Goal: Navigation & Orientation: Find specific page/section

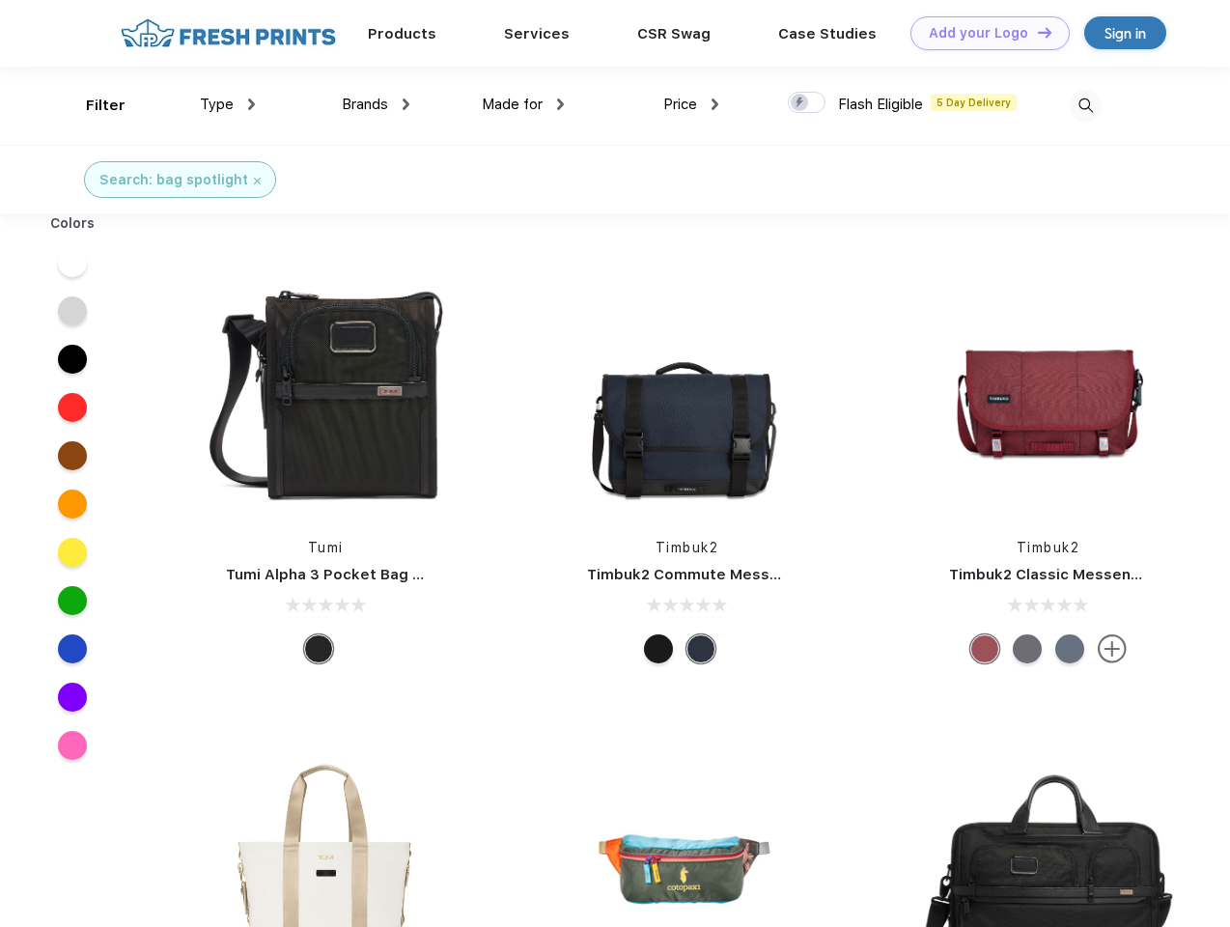
scroll to position [1, 0]
click at [983, 33] on link "Add your Logo Design Tool" at bounding box center [990, 33] width 159 height 34
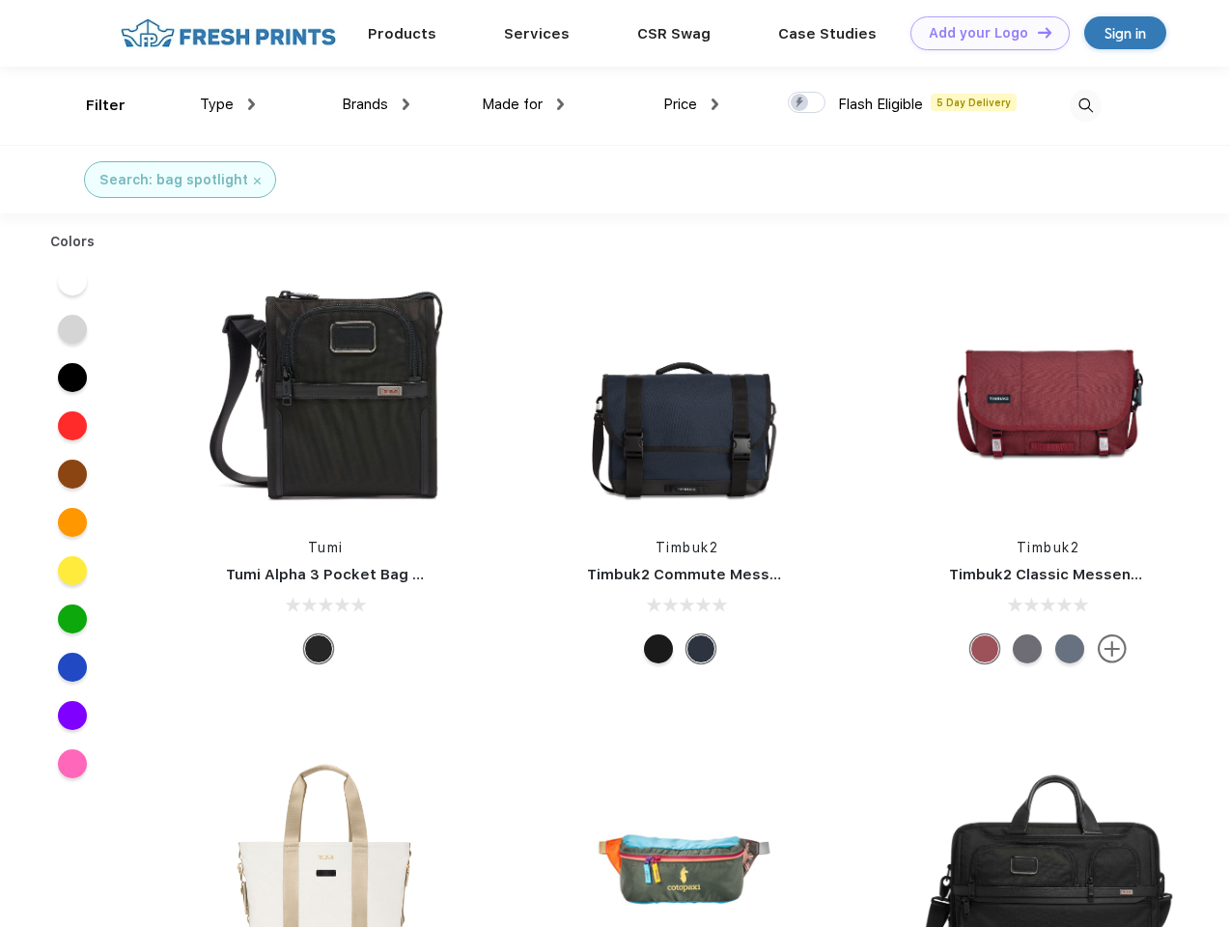
click at [0, 0] on div "Design Tool" at bounding box center [0, 0] width 0 height 0
click at [1036, 32] on link "Add your Logo Design Tool" at bounding box center [990, 33] width 159 height 34
click at [93, 105] on div "Filter" at bounding box center [106, 106] width 40 height 22
click at [228, 104] on span "Type" at bounding box center [217, 104] width 34 height 17
click at [376, 104] on span "Brands" at bounding box center [365, 104] width 46 height 17
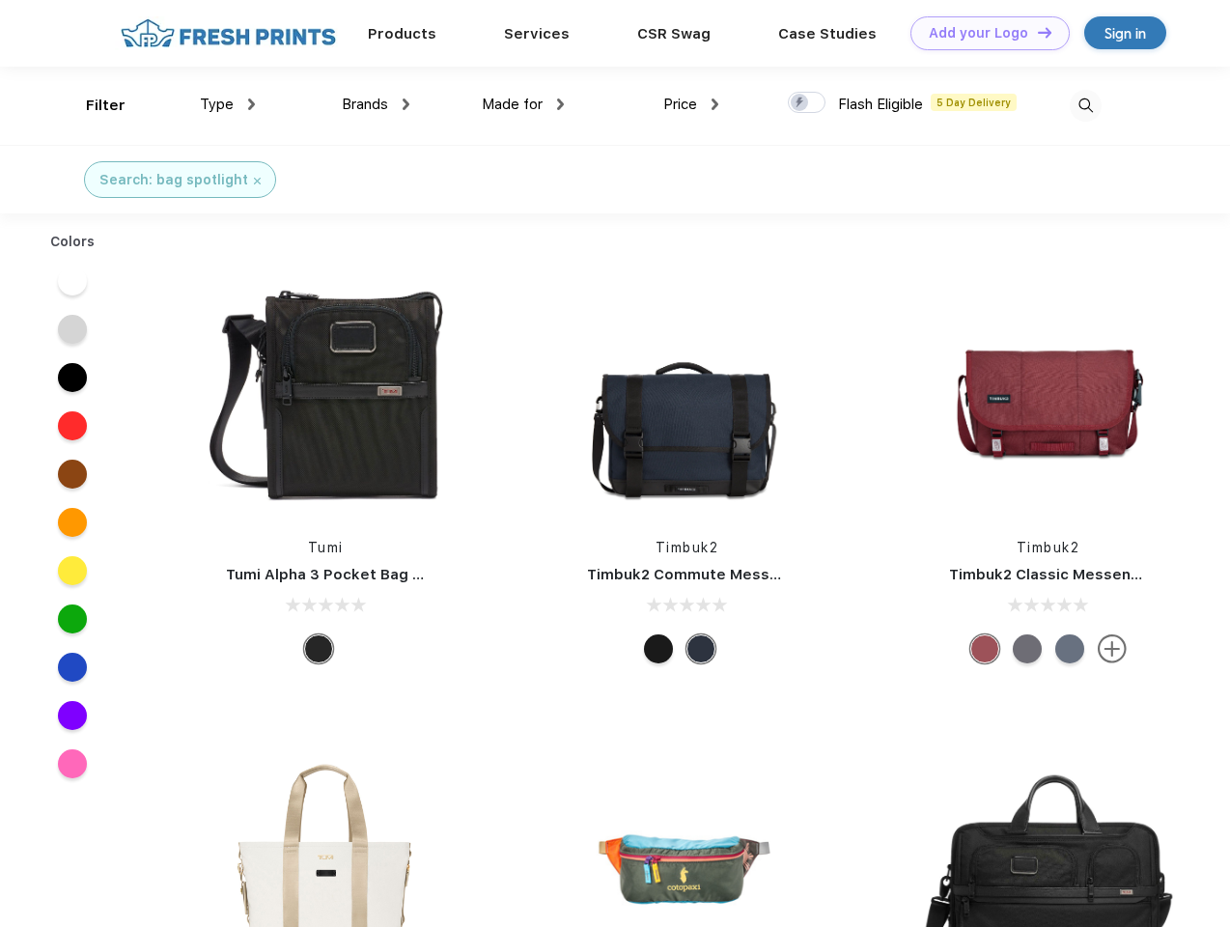
click at [523, 104] on span "Made for" at bounding box center [512, 104] width 61 height 17
click at [691, 104] on span "Price" at bounding box center [680, 104] width 34 height 17
click at [807, 103] on div at bounding box center [807, 102] width 38 height 21
click at [801, 103] on input "checkbox" at bounding box center [794, 97] width 13 height 13
click at [1085, 105] on img at bounding box center [1086, 106] width 32 height 32
